Goal: Information Seeking & Learning: Learn about a topic

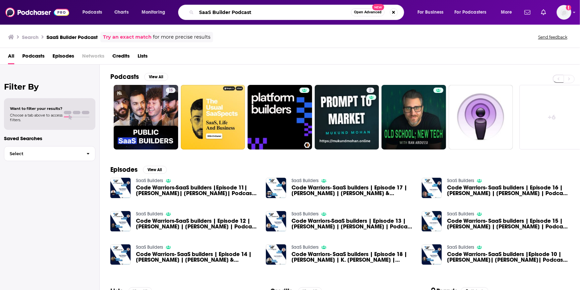
drag, startPoint x: 259, startPoint y: 11, endPoint x: 213, endPoint y: 12, distance: 46.6
click at [213, 12] on input "SaaS Builder Podcast" at bounding box center [273, 12] width 155 height 11
type input "SaaS Fuel with [PERSON_NAME]"
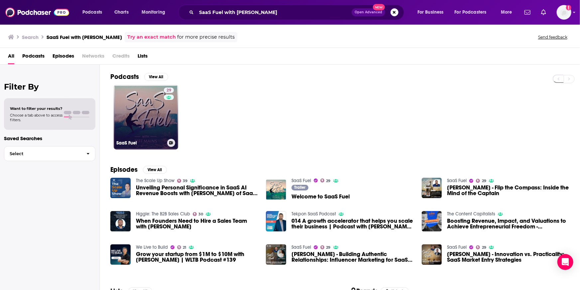
click at [156, 112] on link "29 SaaS Fuel" at bounding box center [146, 117] width 64 height 64
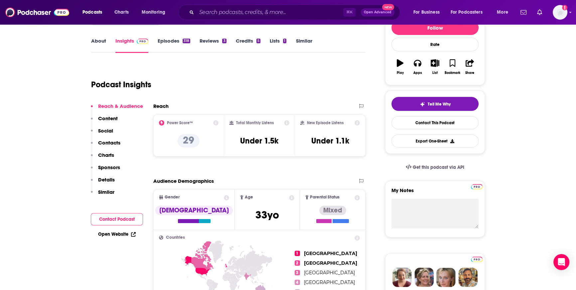
scroll to position [90, 0]
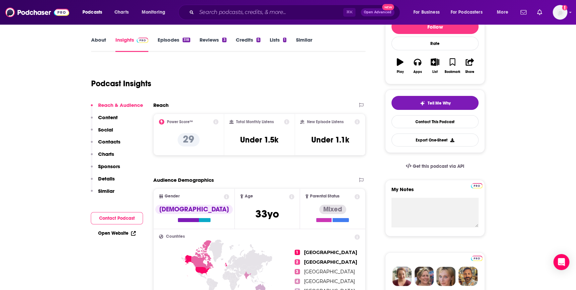
click at [215, 122] on icon at bounding box center [215, 121] width 5 height 5
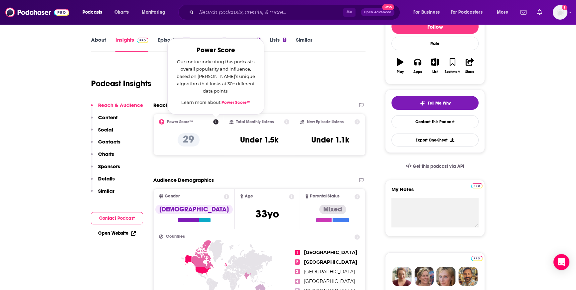
click at [215, 122] on icon at bounding box center [215, 121] width 5 height 5
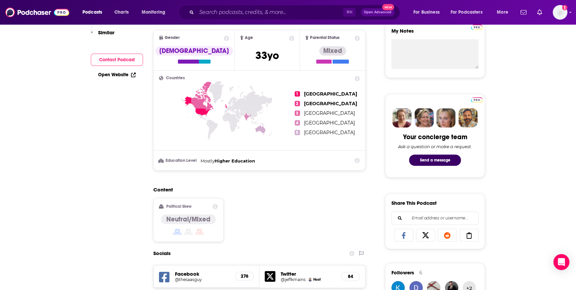
scroll to position [0, 0]
